Goal: Task Accomplishment & Management: Manage account settings

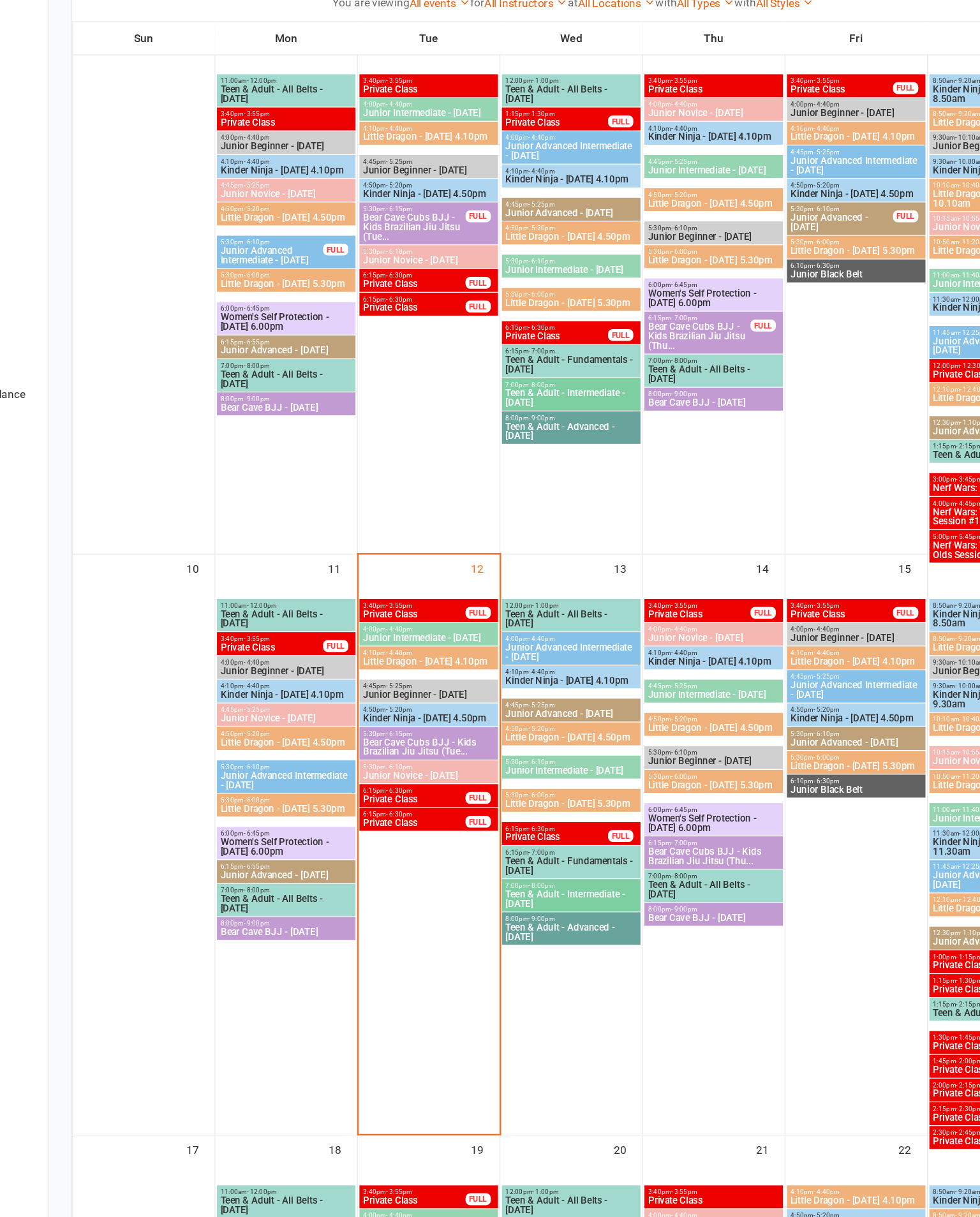
scroll to position [540, 0]
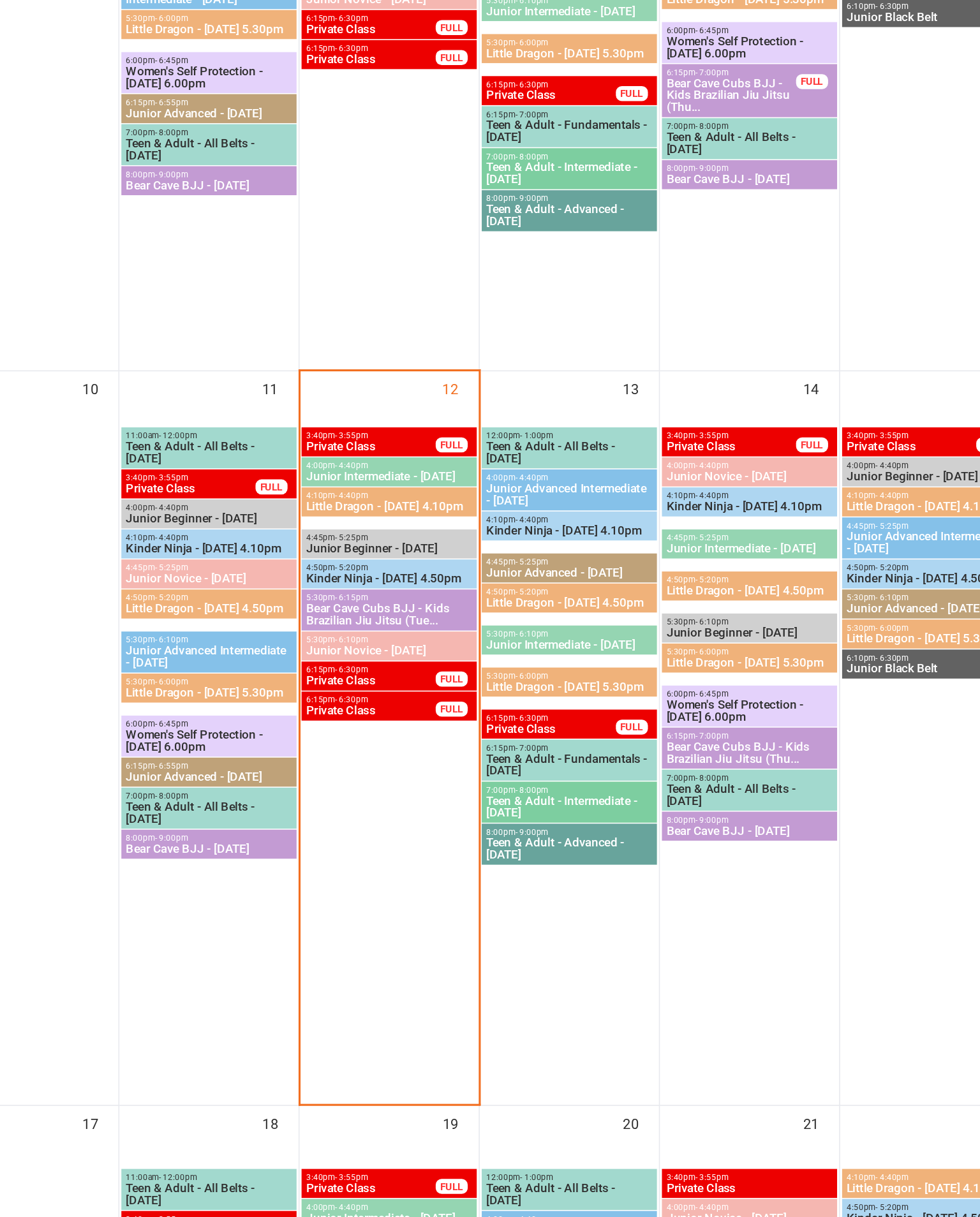
click at [387, 713] on span "4:50pm - 5:20pm" at bounding box center [441, 715] width 107 height 5
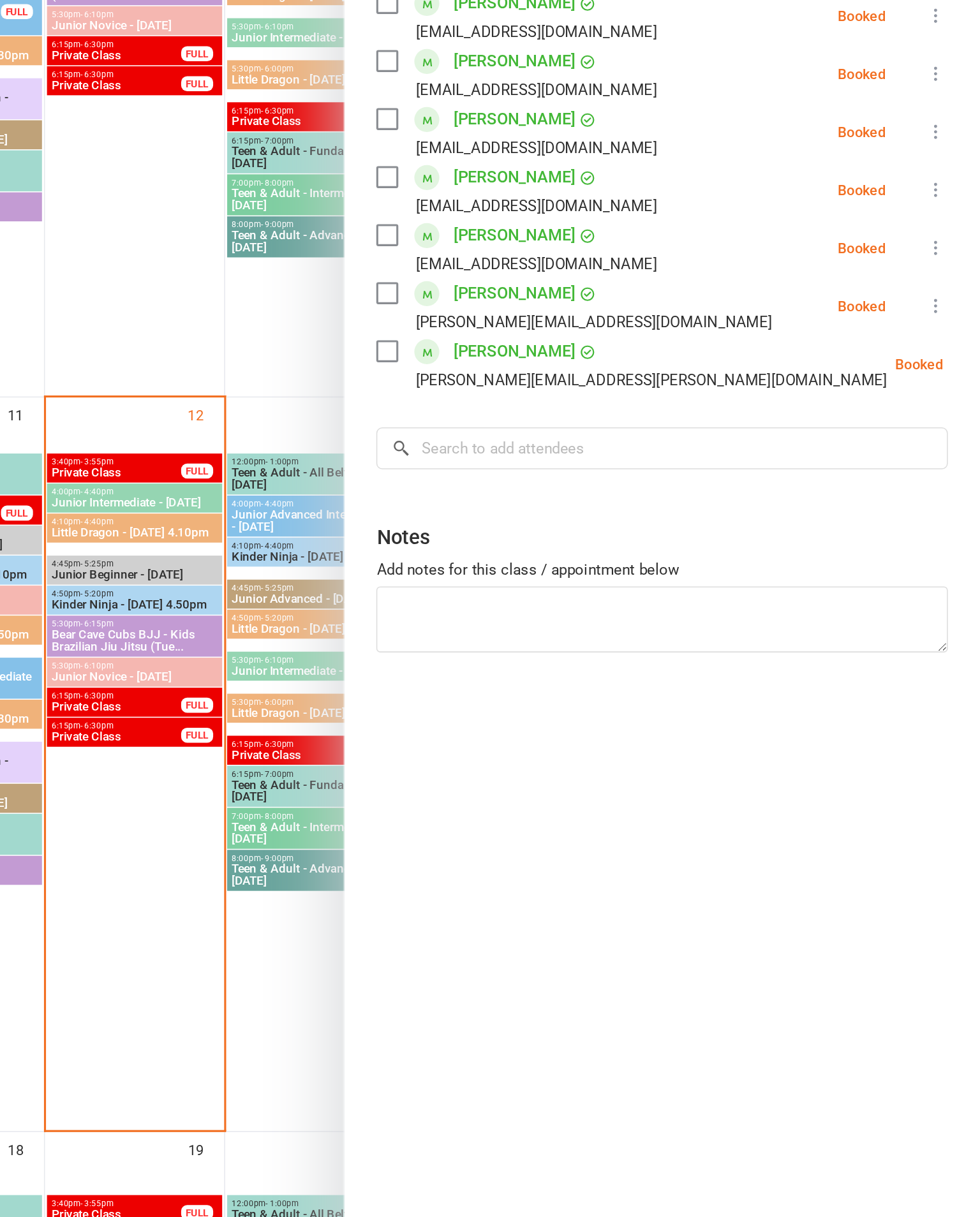
click at [135, 282] on div at bounding box center [557, 608] width 845 height 1217
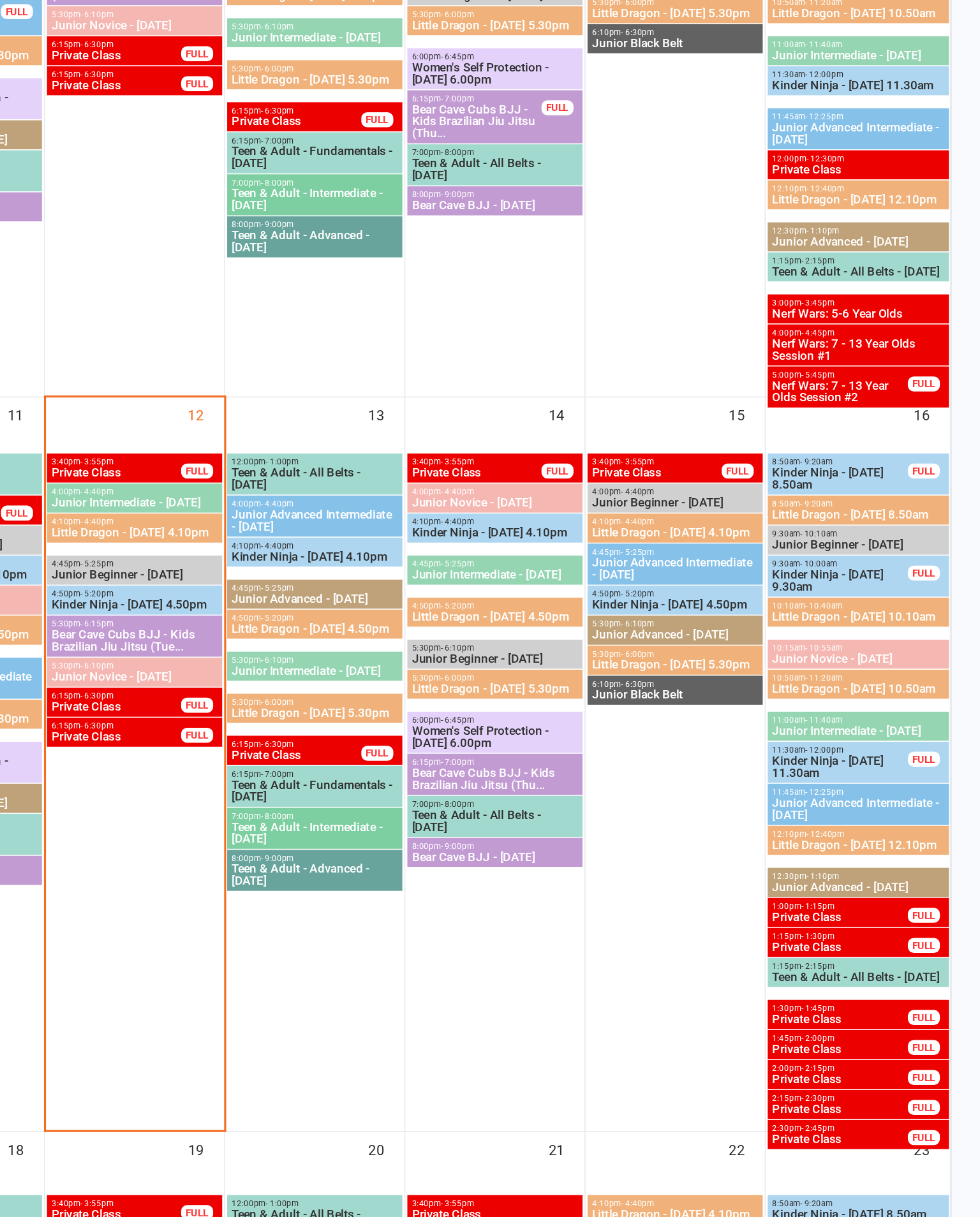
click at [387, 673] on span "Little Dragon - [DATE] 4.10pm" at bounding box center [441, 676] width 107 height 8
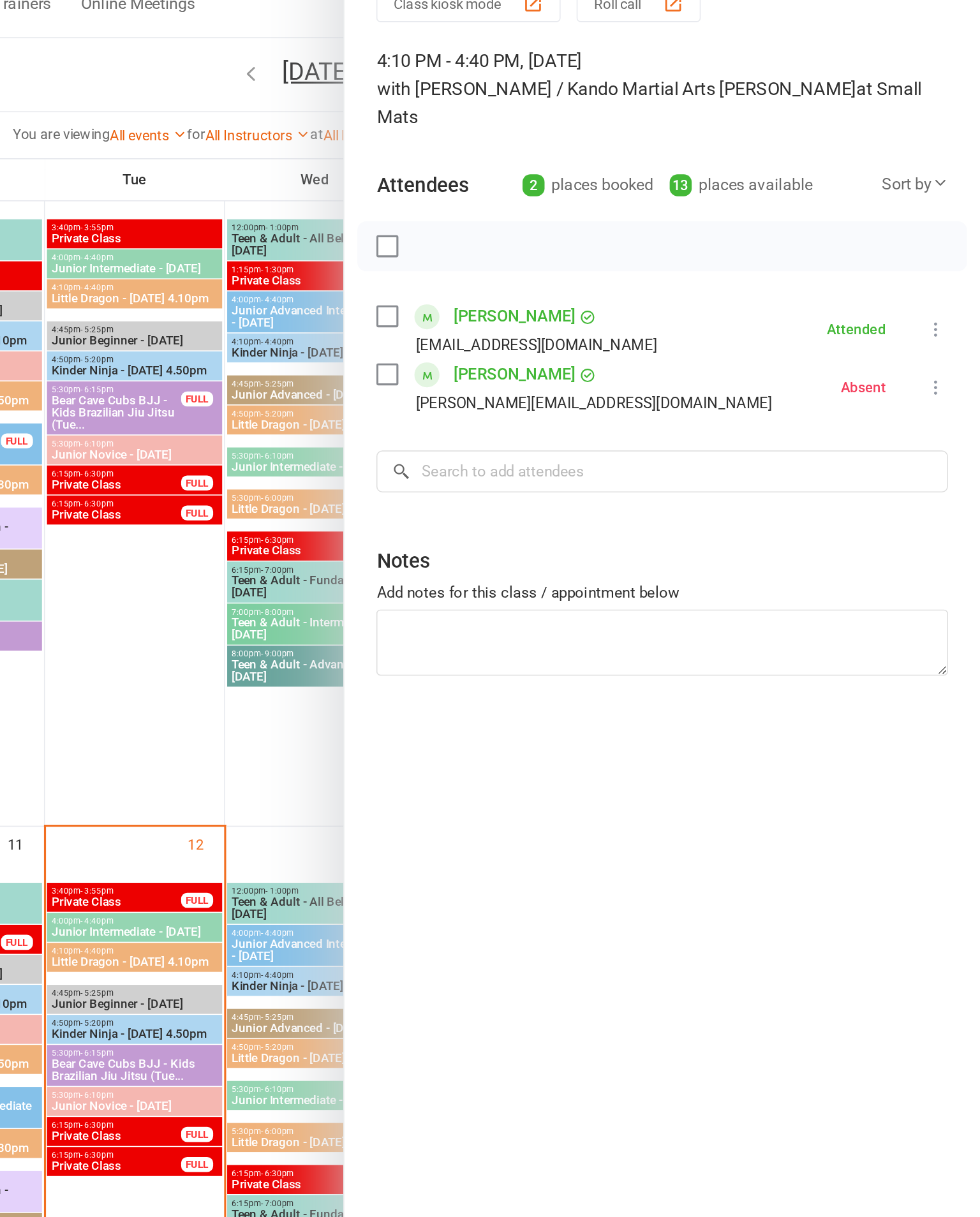
click at [135, 385] on div at bounding box center [557, 608] width 845 height 1217
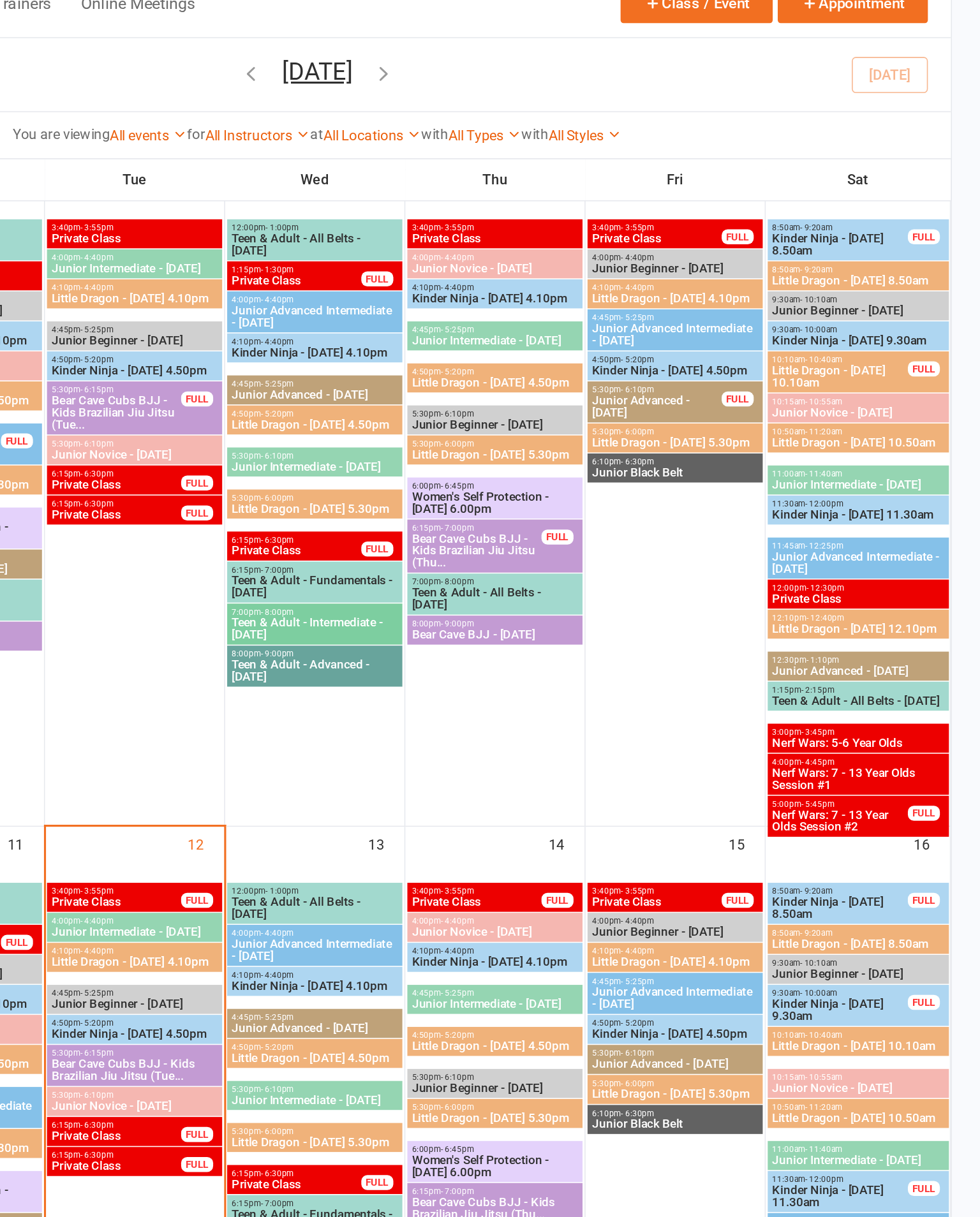
click at [387, 713] on span "4:50pm - 5:20pm" at bounding box center [441, 715] width 107 height 5
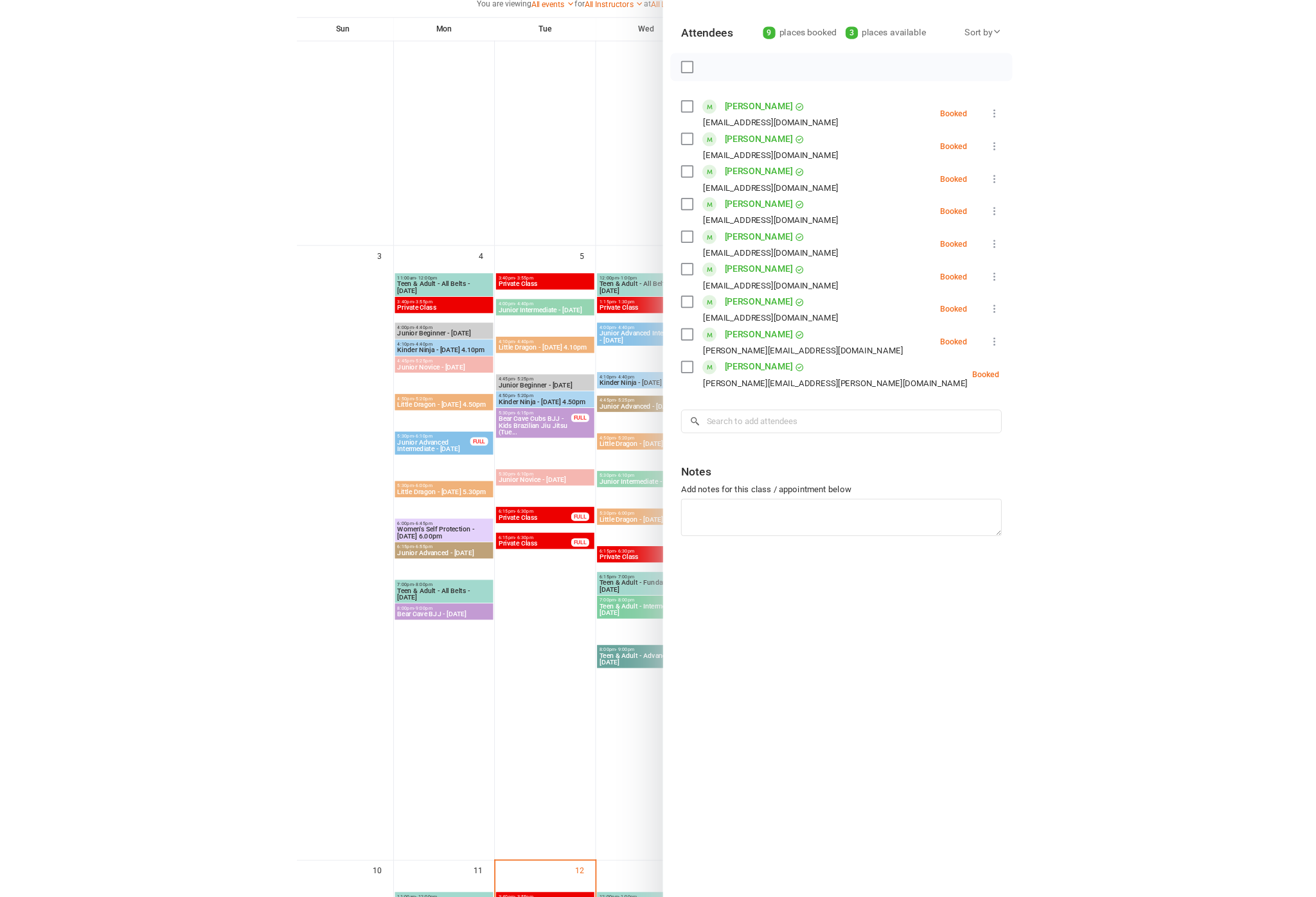
scroll to position [715, 0]
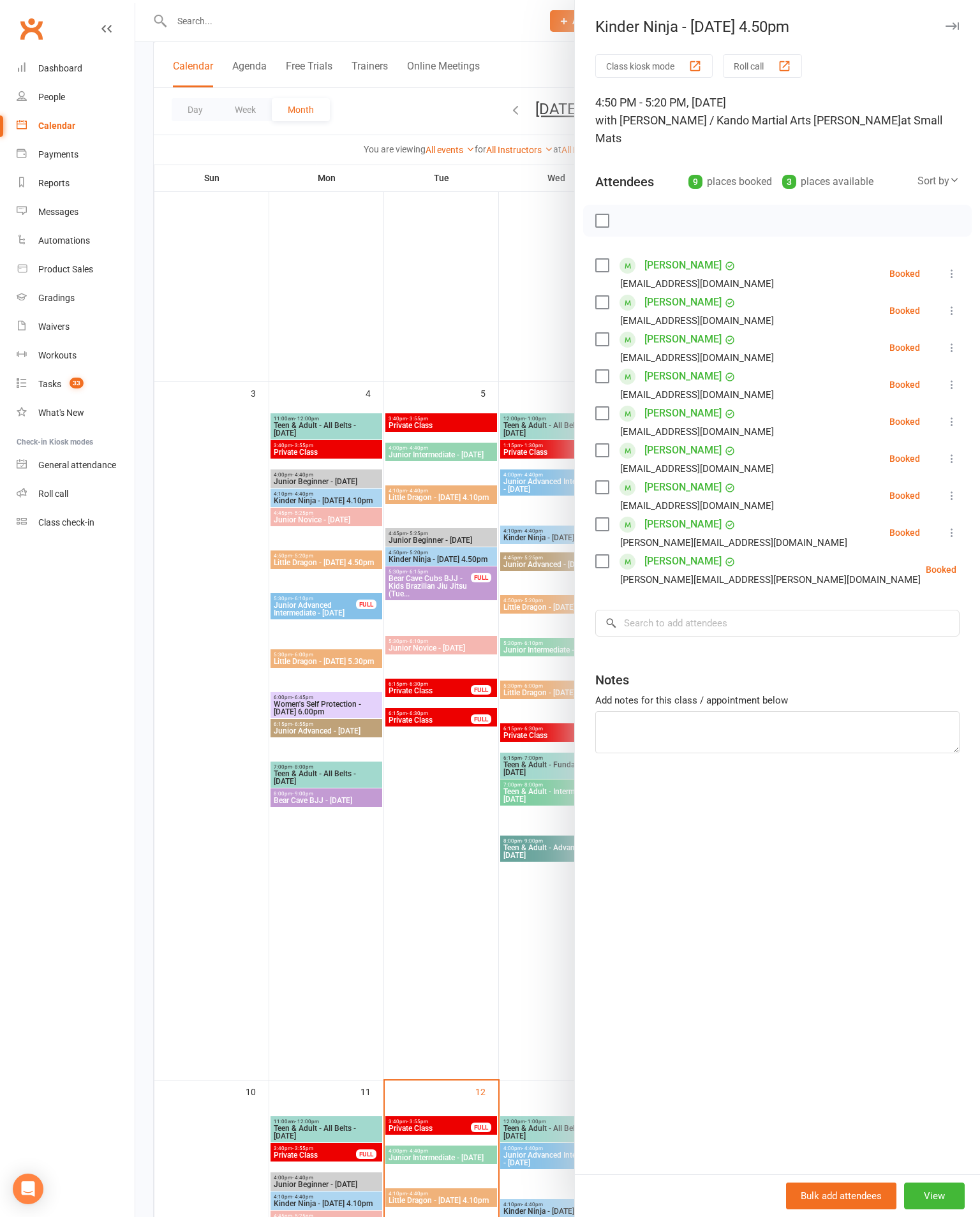
click at [921, 173] on div "Sort by" at bounding box center [938, 181] width 42 height 16
click at [908, 221] on link "First name" at bounding box center [895, 233] width 127 height 25
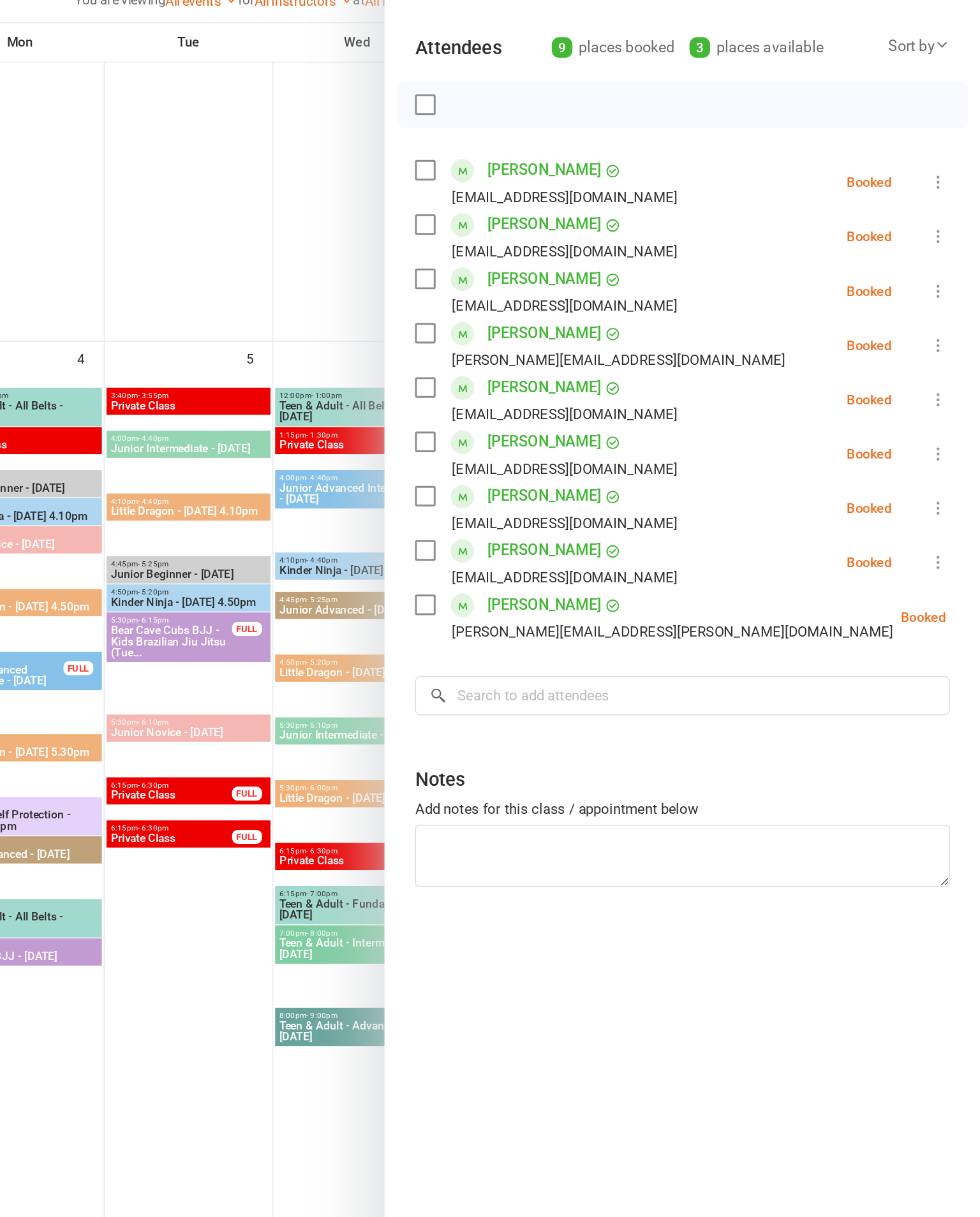
click at [595, 333] on label at bounding box center [601, 339] width 13 height 13
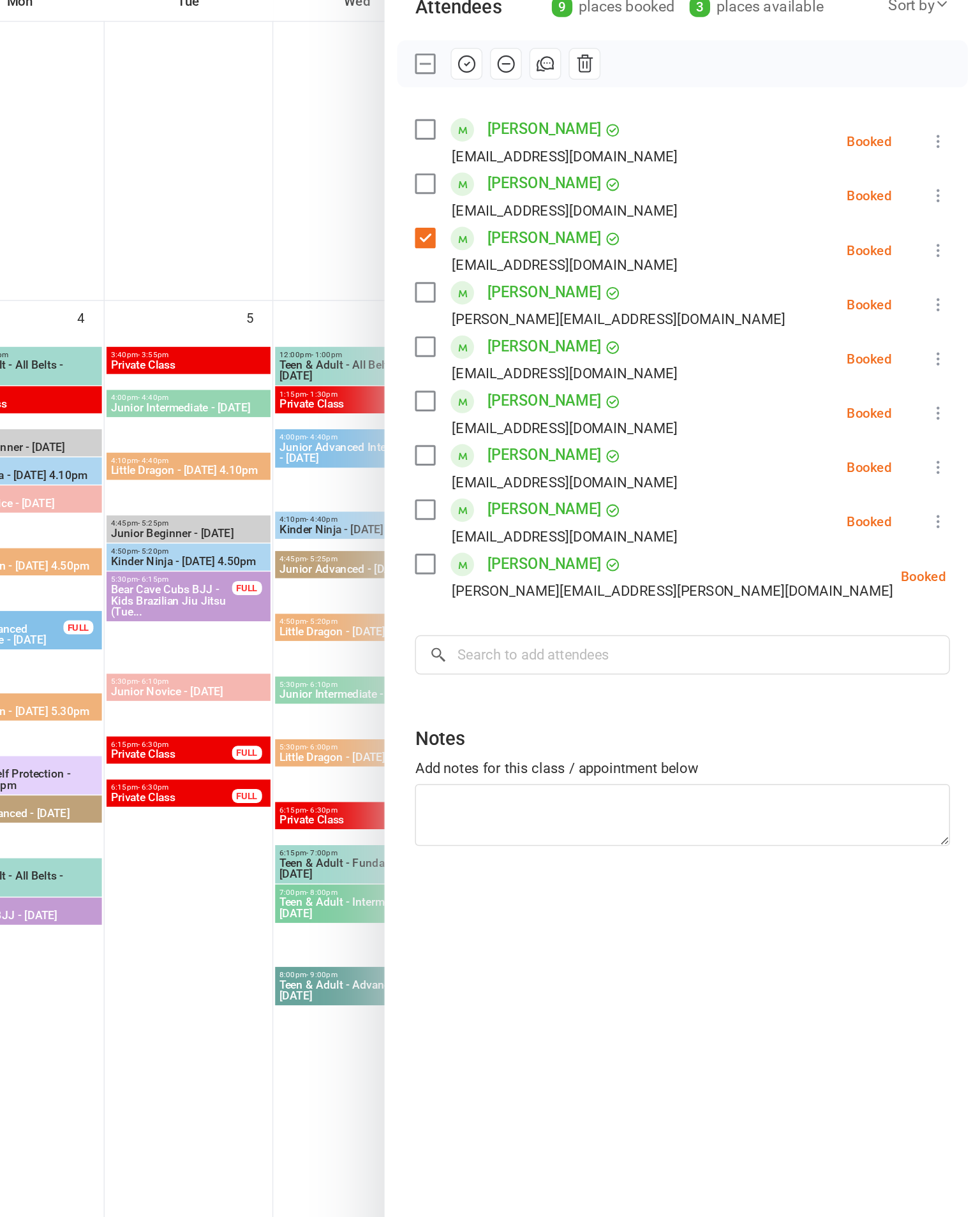
click at [595, 370] on label at bounding box center [601, 376] width 13 height 13
click at [595, 444] on label at bounding box center [601, 450] width 13 height 13
click at [595, 481] on label at bounding box center [601, 487] width 13 height 13
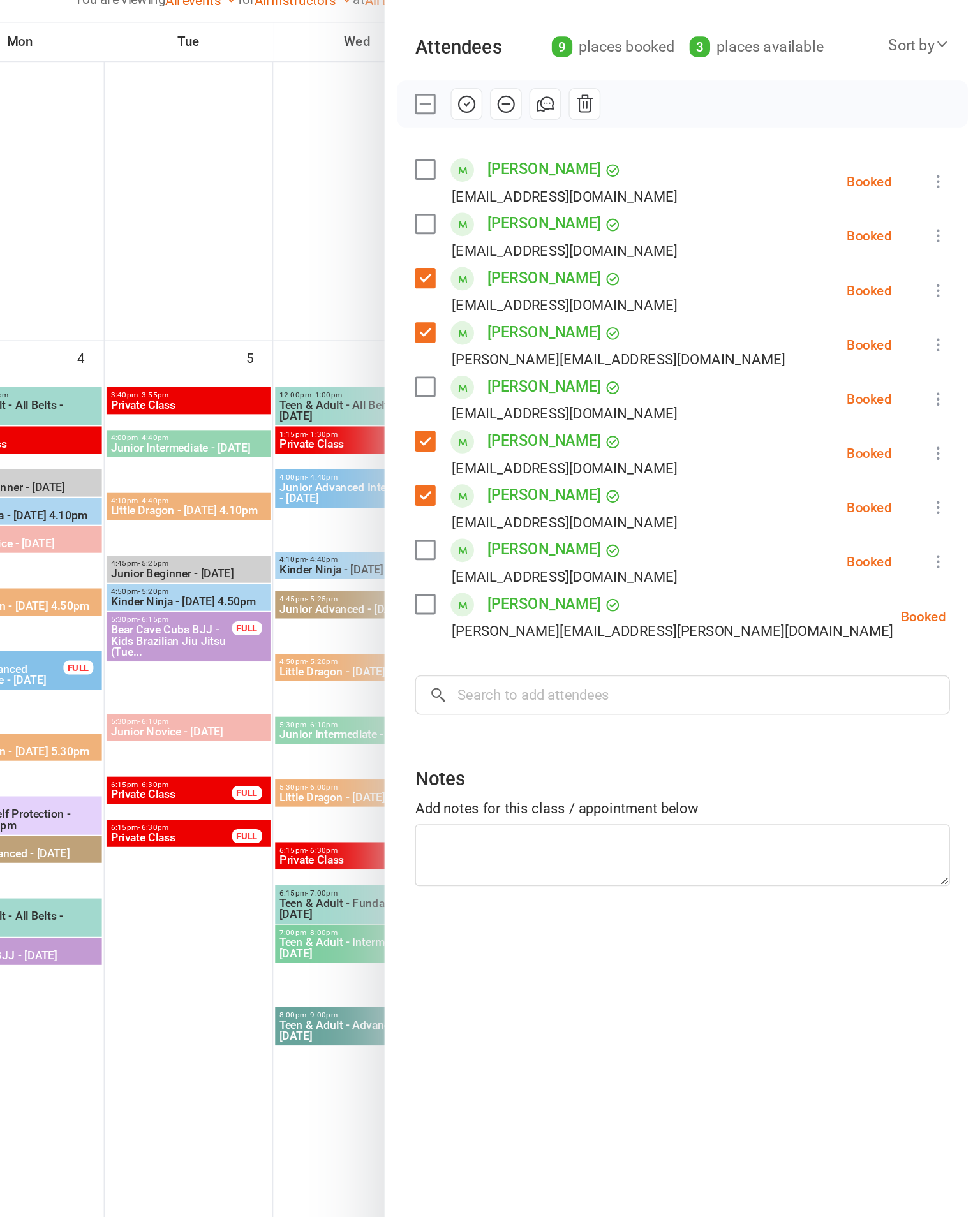
click at [623, 214] on icon "button" at bounding box center [630, 221] width 14 height 14
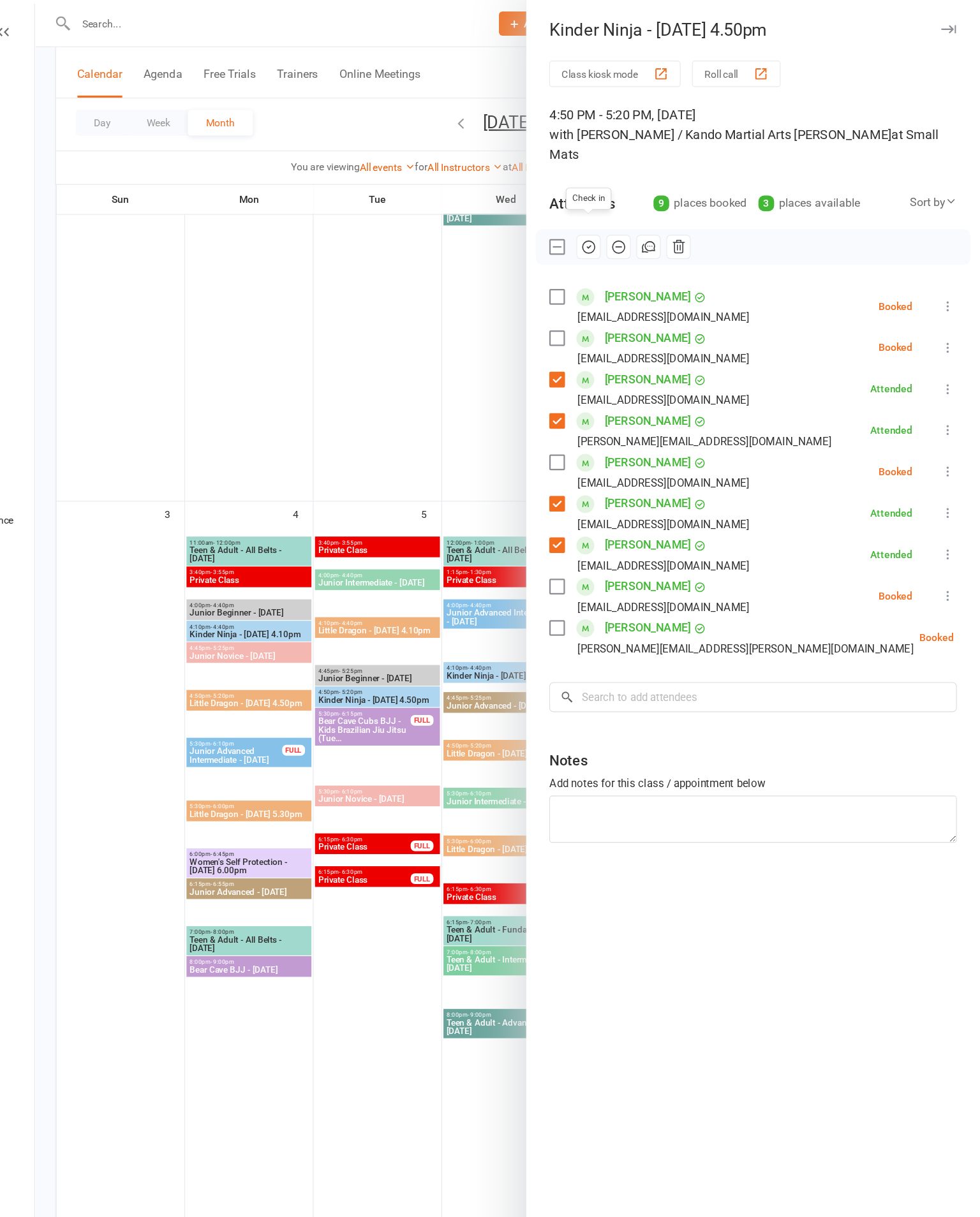
scroll to position [515, 0]
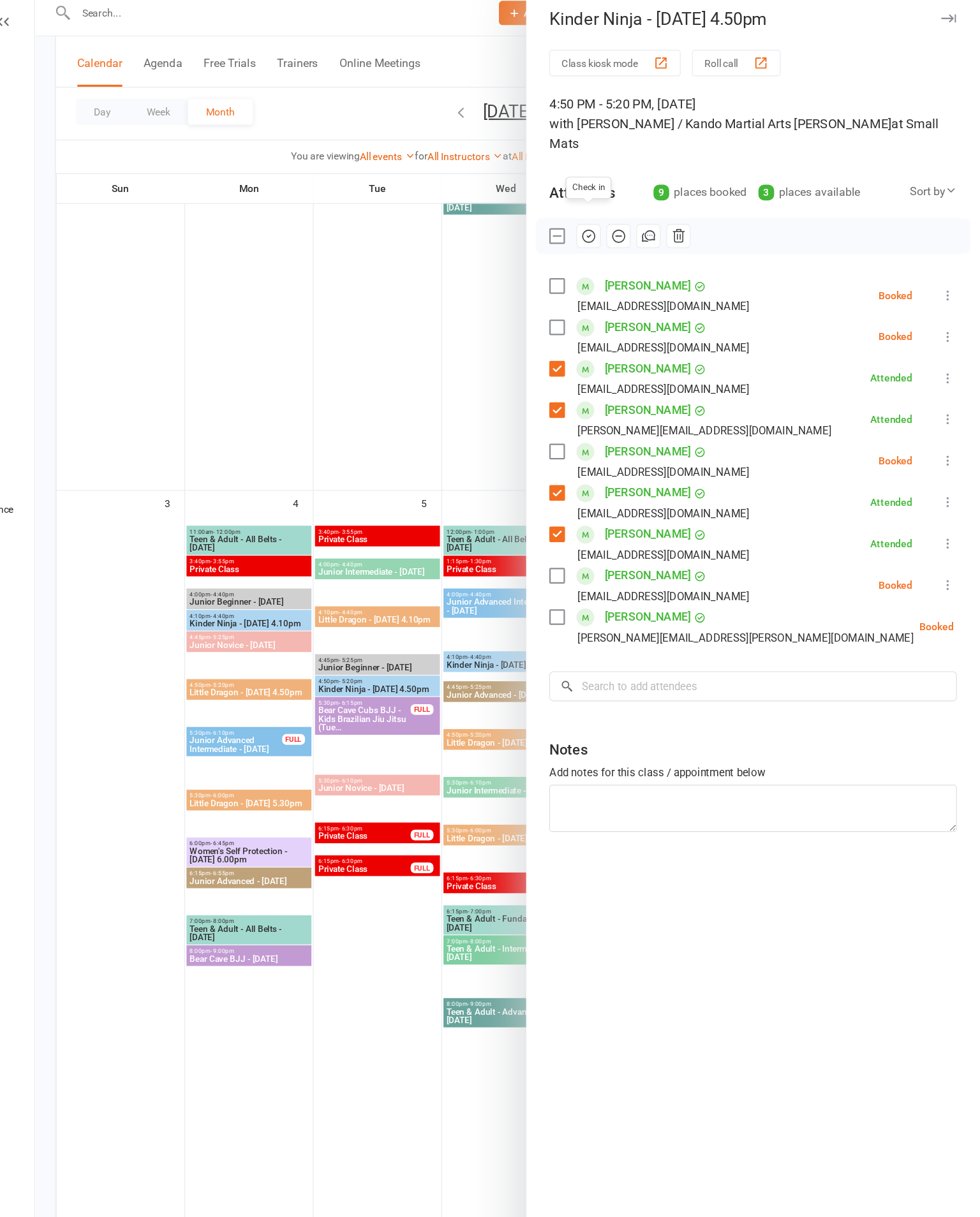
click at [760, 205] on div "Check in" at bounding box center [777, 221] width 388 height 32
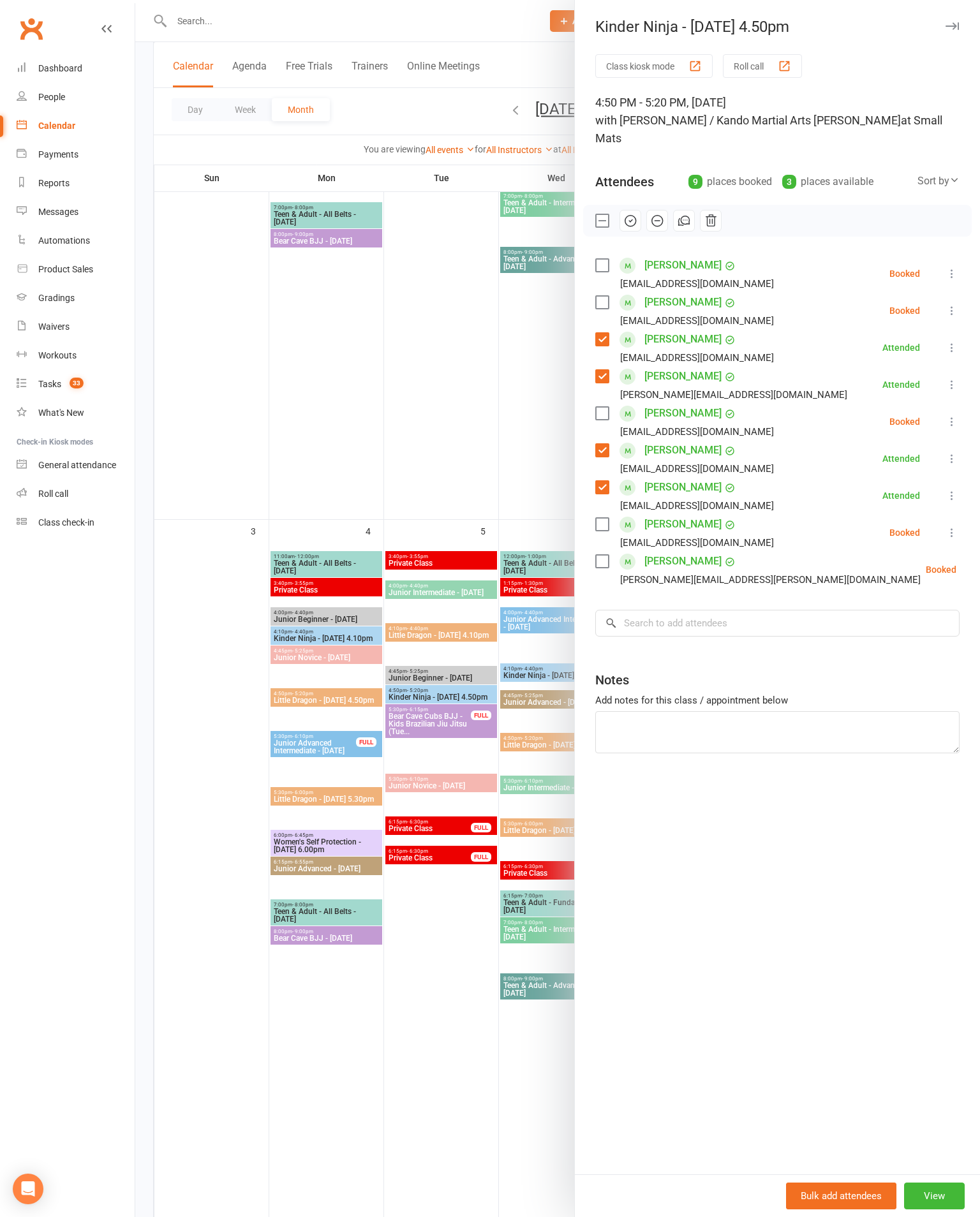
scroll to position [444, 0]
